Goal: Navigation & Orientation: Find specific page/section

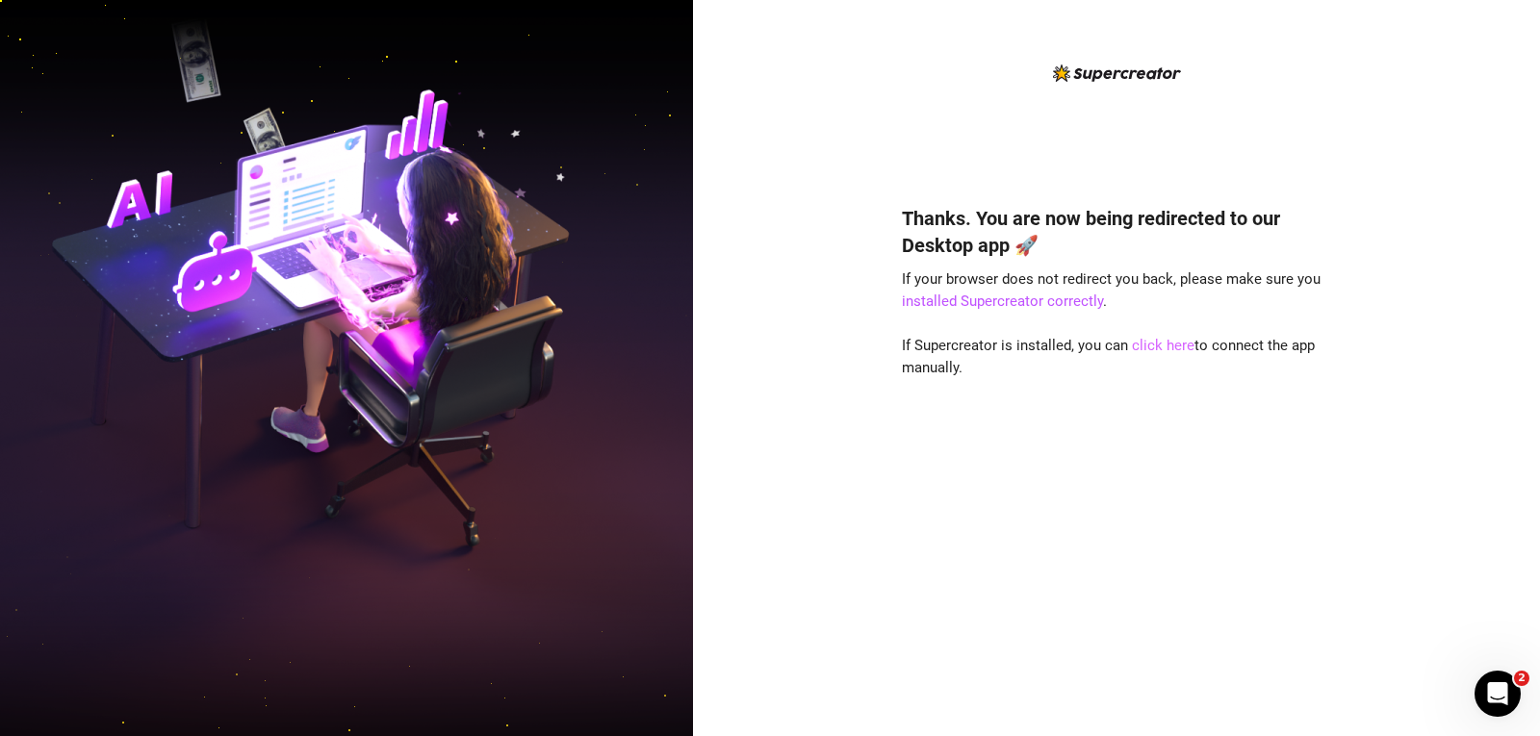
click at [480, 344] on link "click here" at bounding box center [1163, 345] width 63 height 17
click at [480, 338] on link "click here" at bounding box center [1163, 345] width 63 height 17
